Goal: Information Seeking & Learning: Learn about a topic

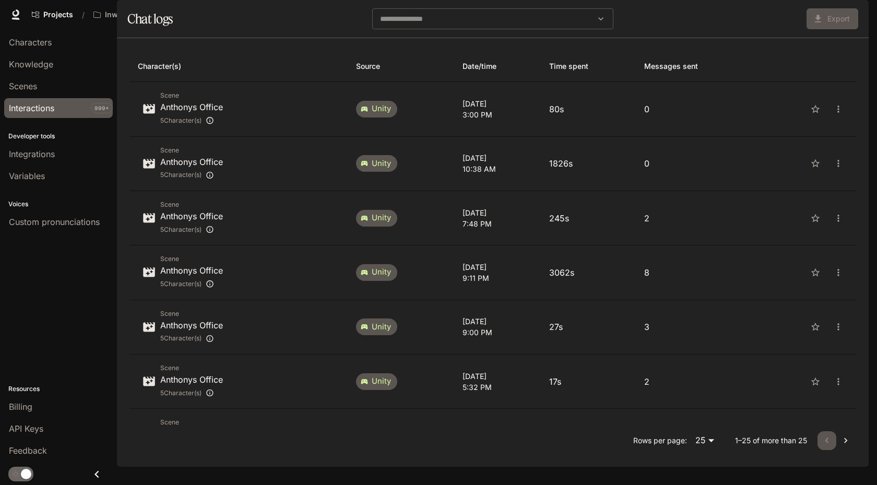
click at [774, 18] on span "Documentation" at bounding box center [785, 14] width 52 height 13
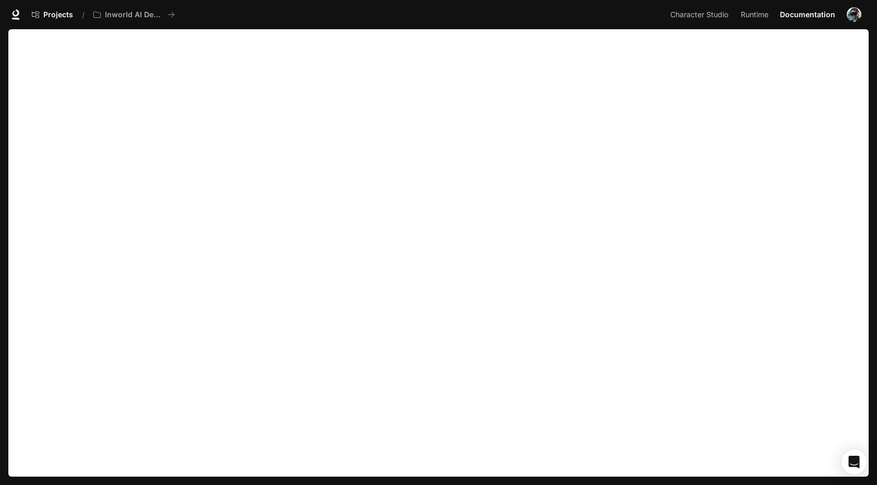
click at [515, 22] on div "Projects / Inworld AI Demos" at bounding box center [346, 14] width 639 height 21
